Goal: Transaction & Acquisition: Download file/media

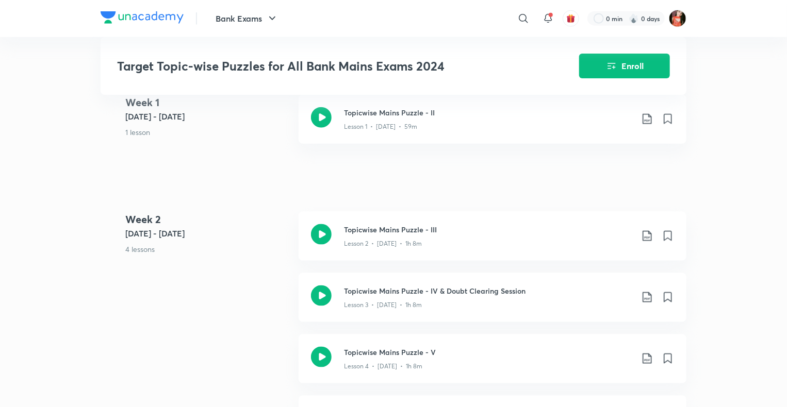
click at [156, 282] on div "Week [DATE] 6 - [DATE] 4 lessons Topicwise Mains Puzzle - III Lesson 2 • [DATE]…" at bounding box center [394, 335] width 586 height 246
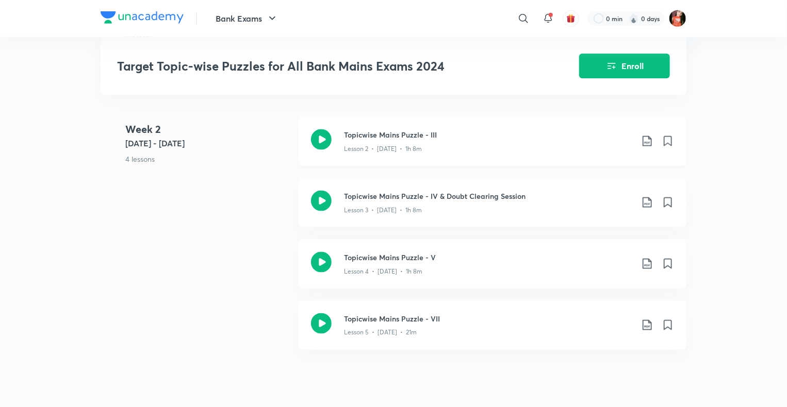
scroll to position [671, 0]
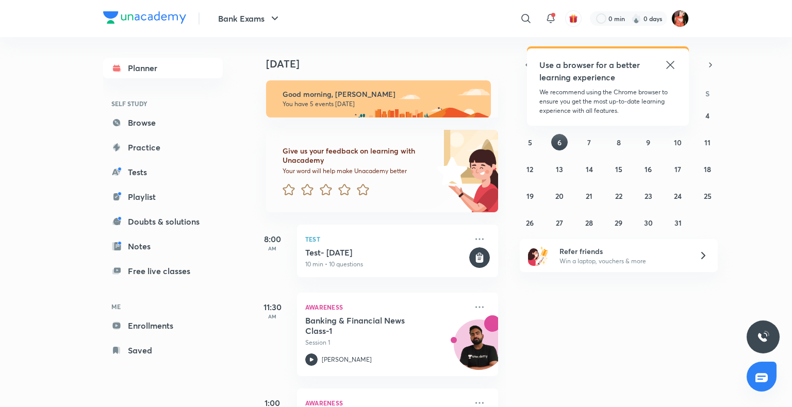
click at [666, 65] on icon at bounding box center [670, 65] width 12 height 12
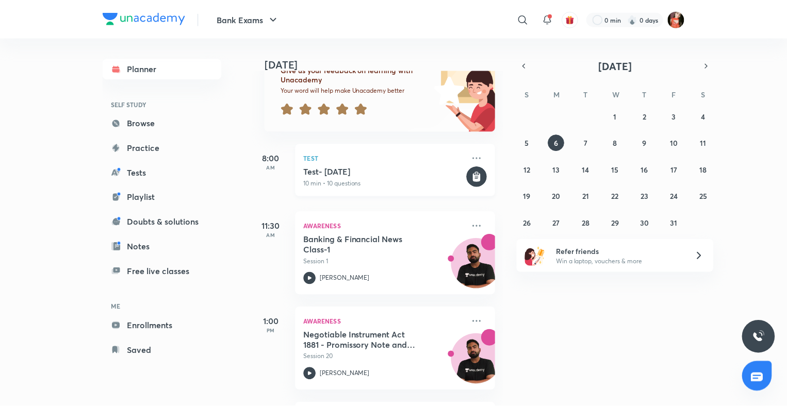
scroll to position [272, 0]
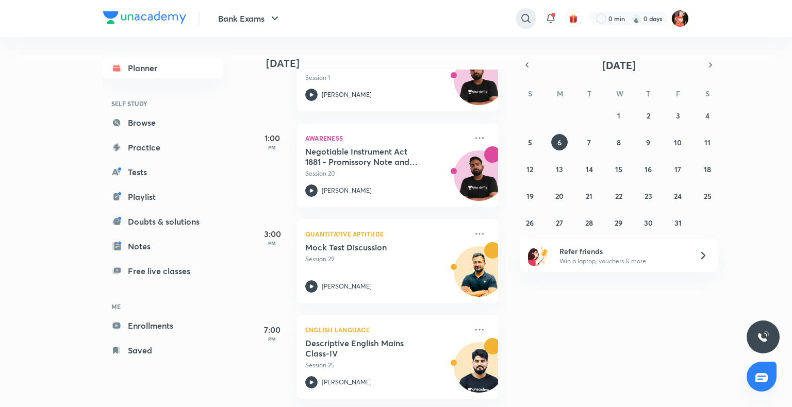
click at [522, 13] on icon at bounding box center [526, 18] width 12 height 12
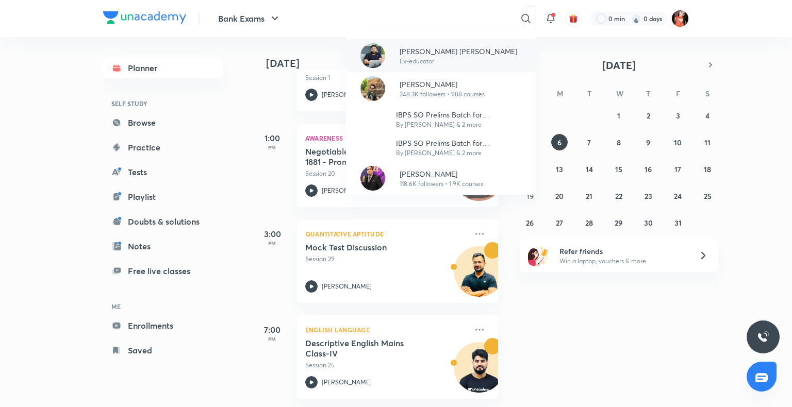
click at [406, 53] on p "Arun Singh Rawat" at bounding box center [459, 51] width 118 height 11
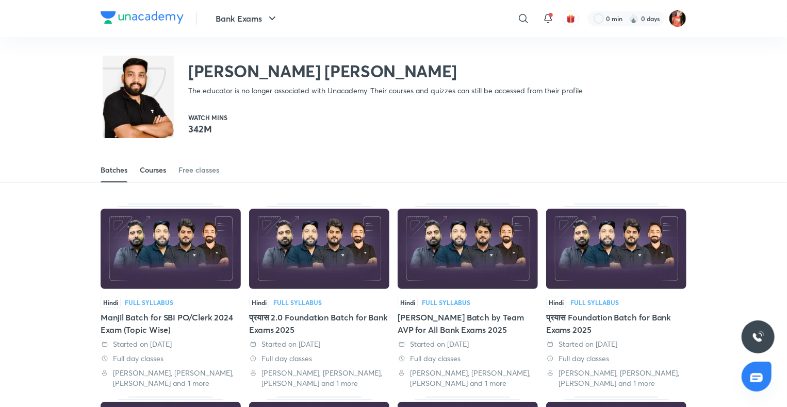
click at [150, 170] on div "Courses" at bounding box center [153, 170] width 26 height 10
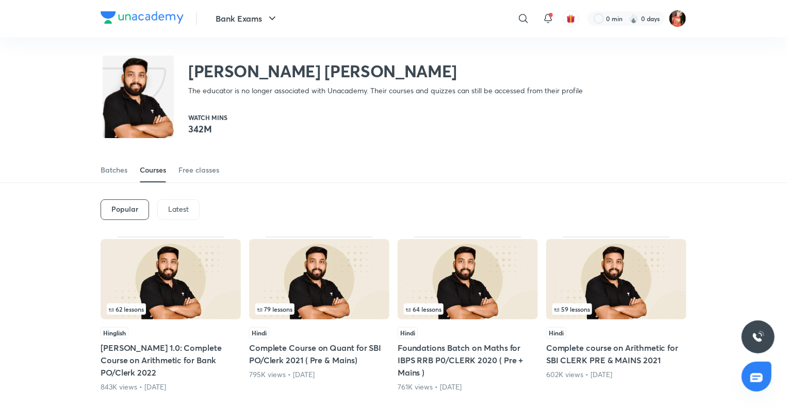
click at [168, 207] on p "Latest" at bounding box center [178, 209] width 21 height 8
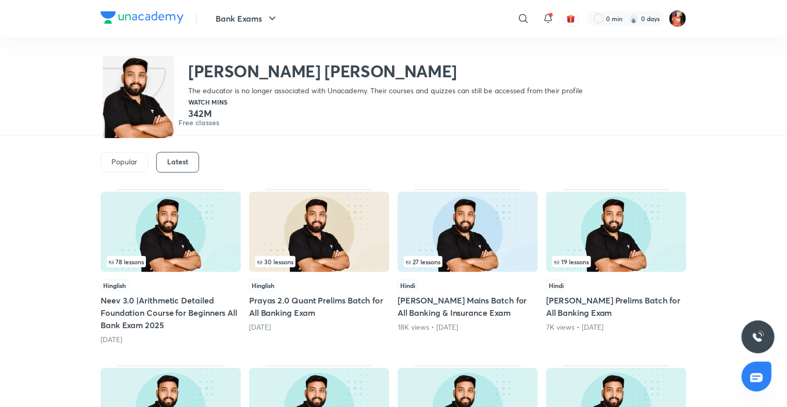
scroll to position [96, 0]
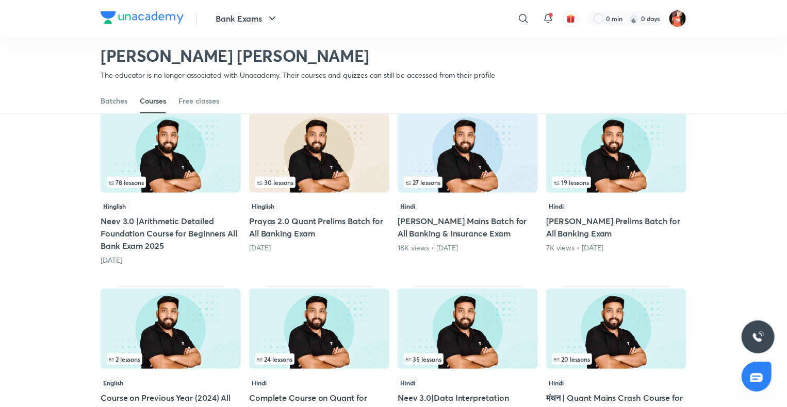
click at [142, 191] on img at bounding box center [171, 152] width 140 height 80
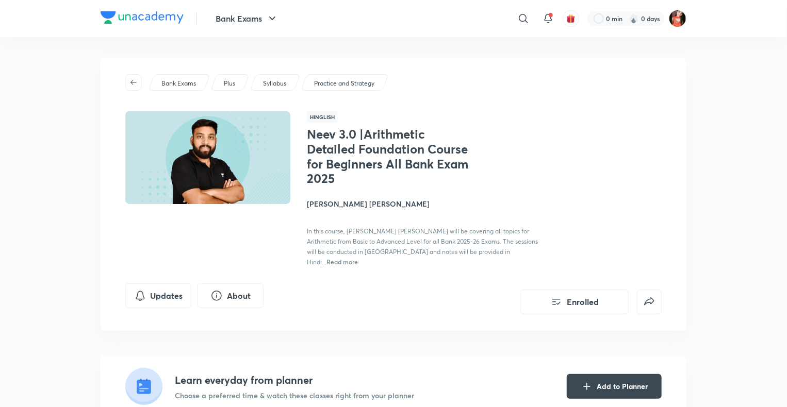
click at [326, 203] on h4 "Arun Singh Rawat" at bounding box center [422, 204] width 231 height 11
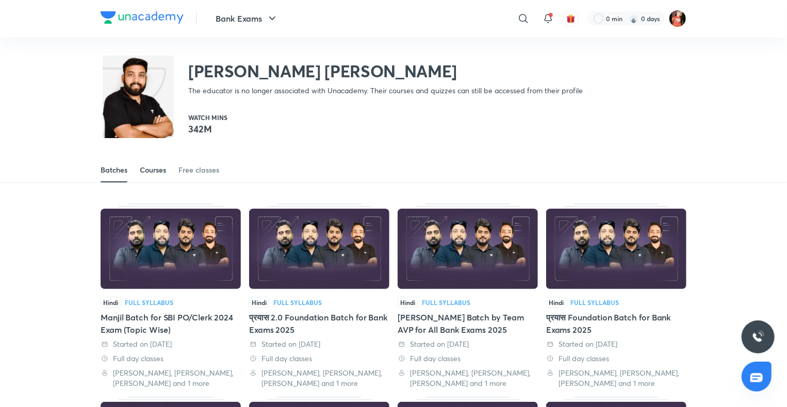
click at [163, 180] on link "Courses" at bounding box center [153, 170] width 26 height 25
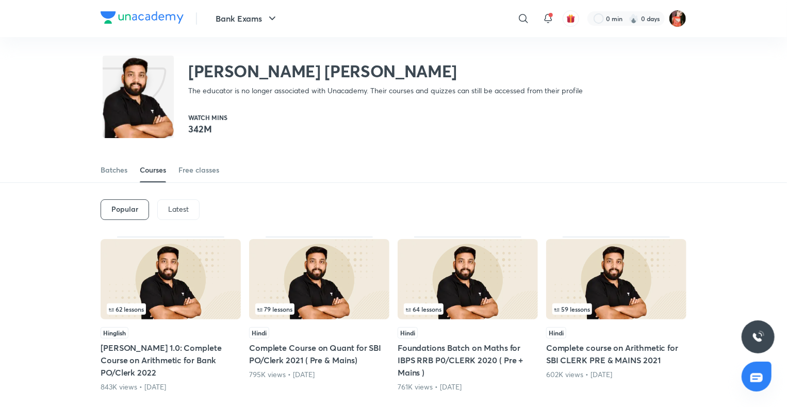
click at [189, 212] on div "Latest" at bounding box center [178, 210] width 42 height 21
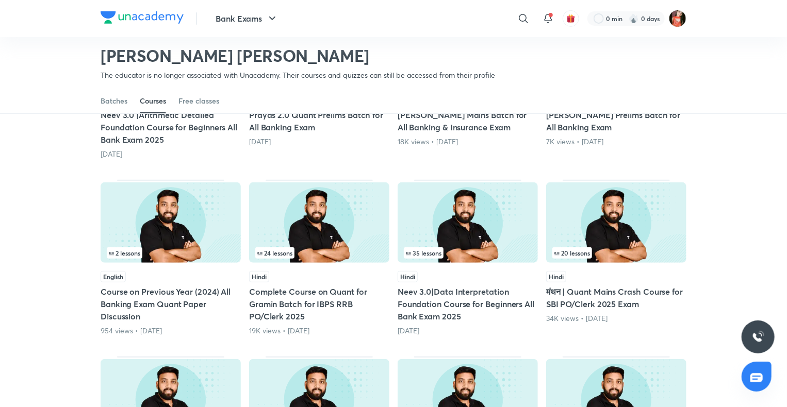
scroll to position [405, 0]
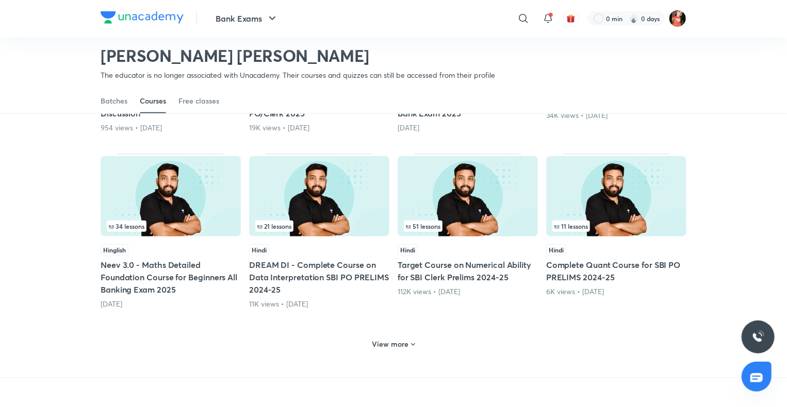
click at [402, 348] on h6 "View more" at bounding box center [390, 344] width 37 height 10
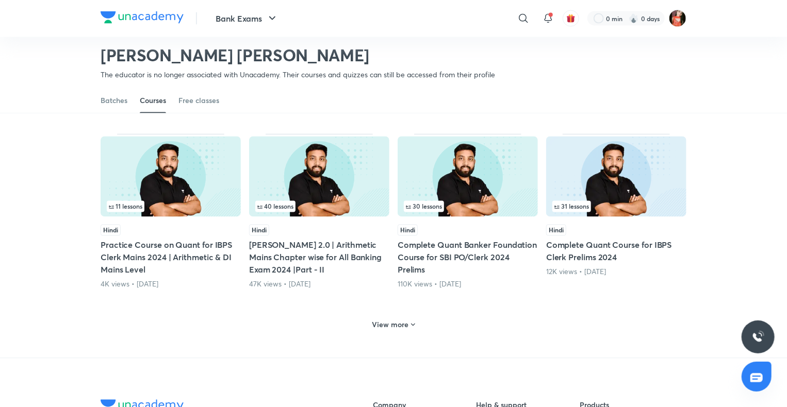
scroll to position [1127, 0]
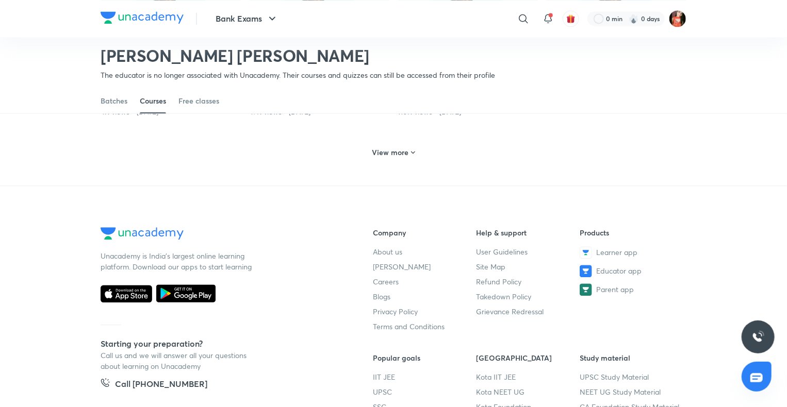
click at [411, 156] on span at bounding box center [413, 154] width 8 height 10
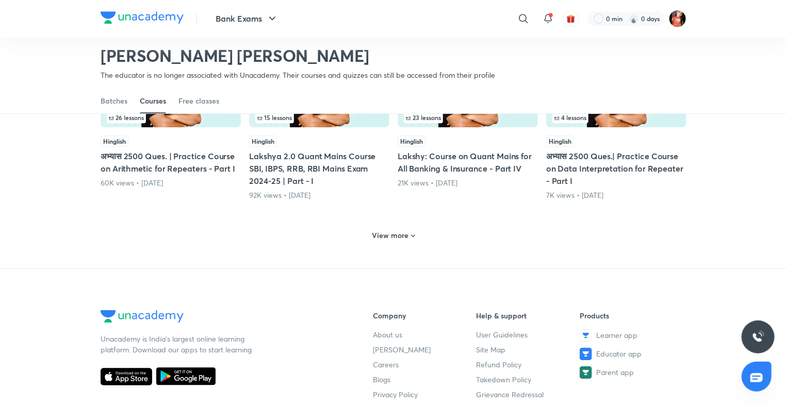
scroll to position [1592, 0]
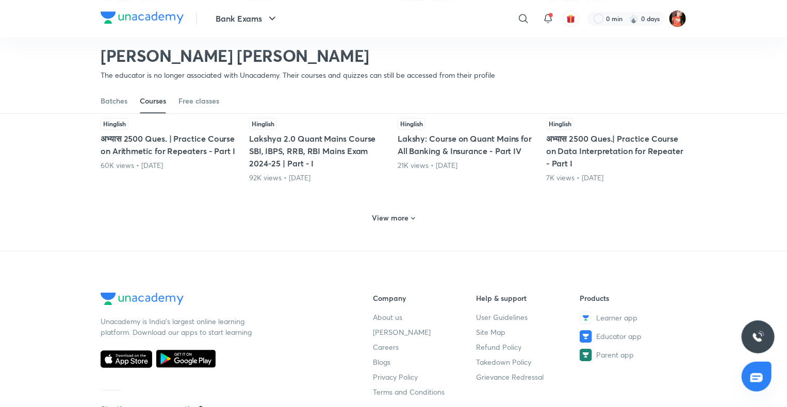
click at [401, 226] on div "View more" at bounding box center [394, 217] width 586 height 27
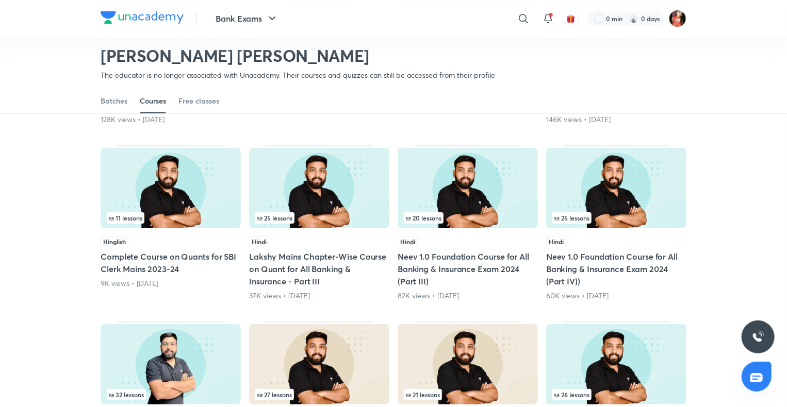
scroll to position [1850, 0]
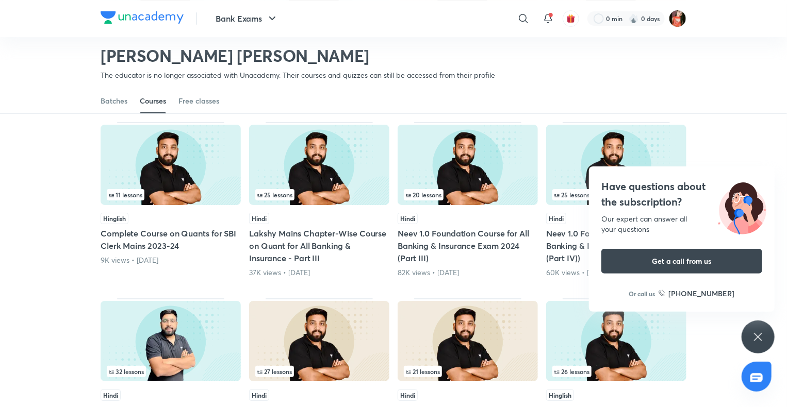
click at [757, 340] on icon at bounding box center [758, 337] width 12 height 12
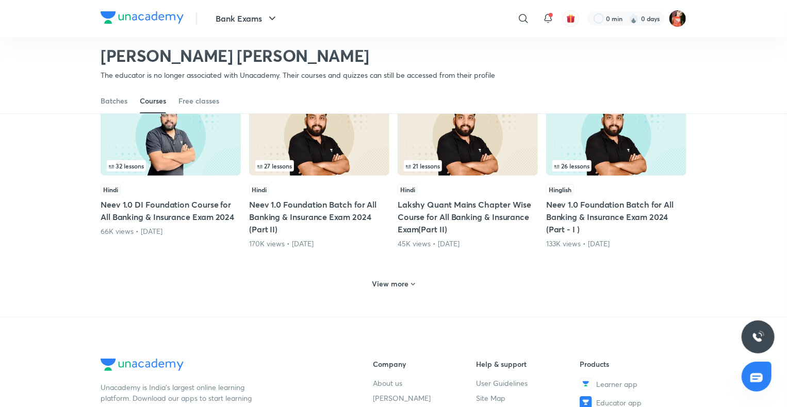
scroll to position [2004, 0]
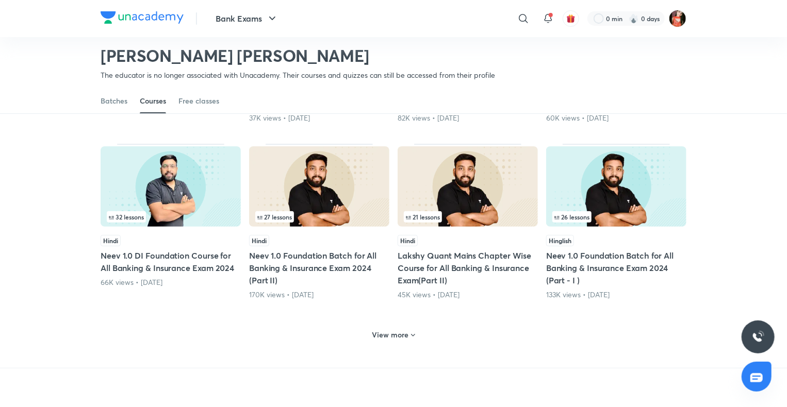
click at [390, 334] on h6 "View more" at bounding box center [390, 335] width 37 height 10
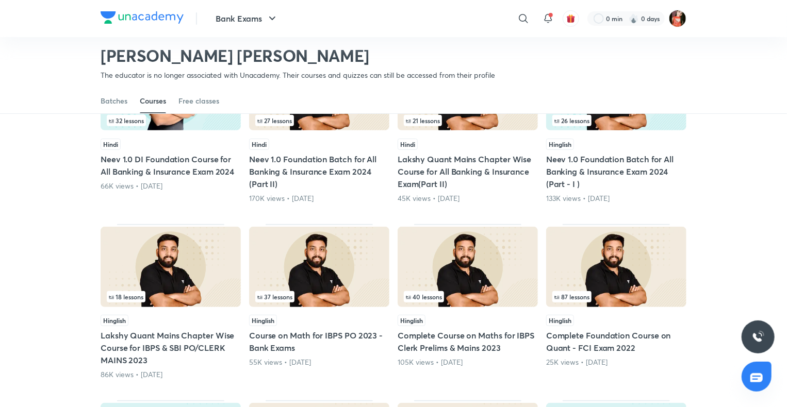
scroll to position [2107, 0]
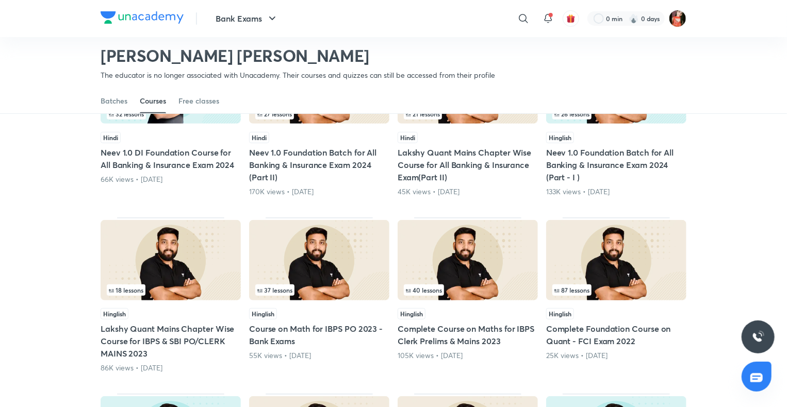
click at [206, 285] on div "18 lessons" at bounding box center [171, 290] width 128 height 11
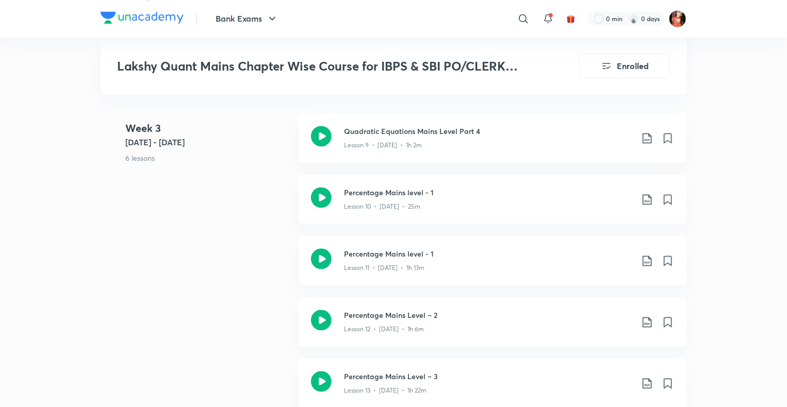
scroll to position [1083, 0]
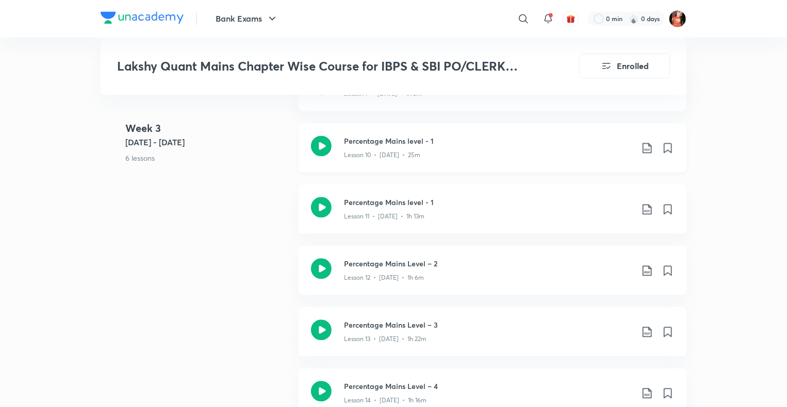
click at [650, 150] on icon at bounding box center [647, 148] width 12 height 12
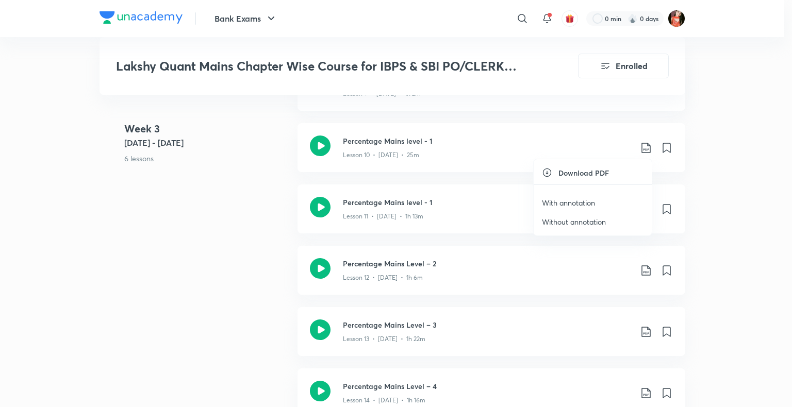
click at [577, 205] on p "With annotation" at bounding box center [568, 203] width 53 height 11
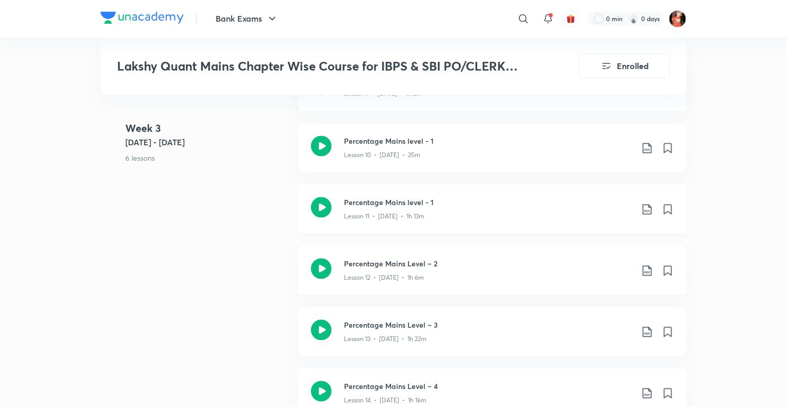
click at [644, 207] on icon at bounding box center [647, 209] width 12 height 12
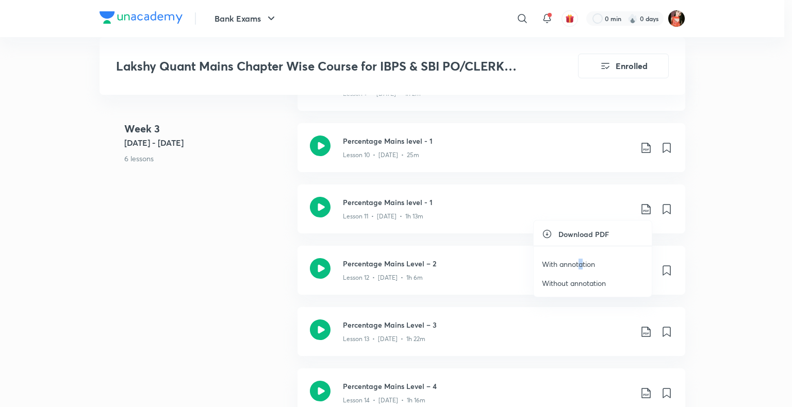
click at [579, 265] on p "With annotation" at bounding box center [568, 264] width 53 height 11
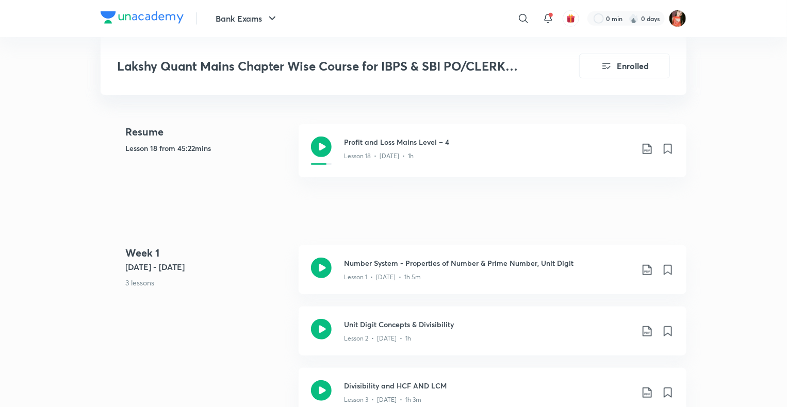
scroll to position [0, 0]
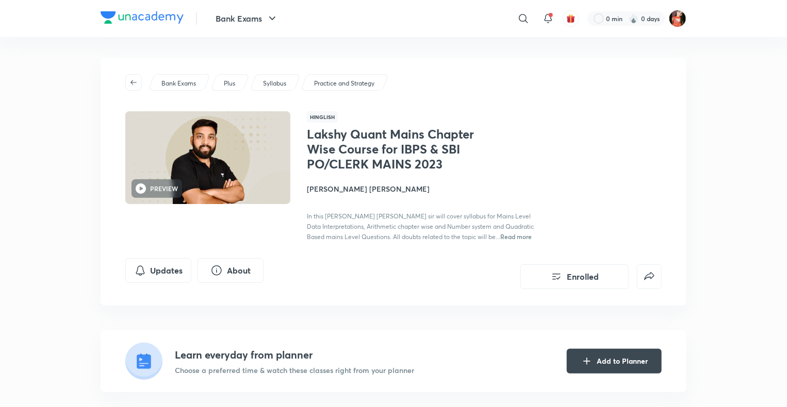
click at [567, 187] on div "Lakshy Quant Mains Chapter Wise Course for IBPS & SBI PO/CLERK MAINS 2023 Arun …" at bounding box center [484, 184] width 355 height 115
click at [615, 185] on div "Lakshy Quant Mains Chapter Wise Course for IBPS & SBI PO/CLERK MAINS 2023 Arun …" at bounding box center [484, 184] width 355 height 115
drag, startPoint x: 97, startPoint y: 98, endPoint x: 144, endPoint y: 131, distance: 57.4
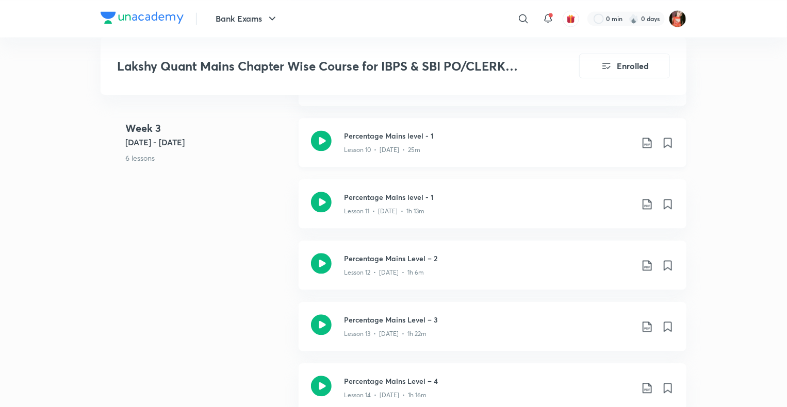
scroll to position [1083, 0]
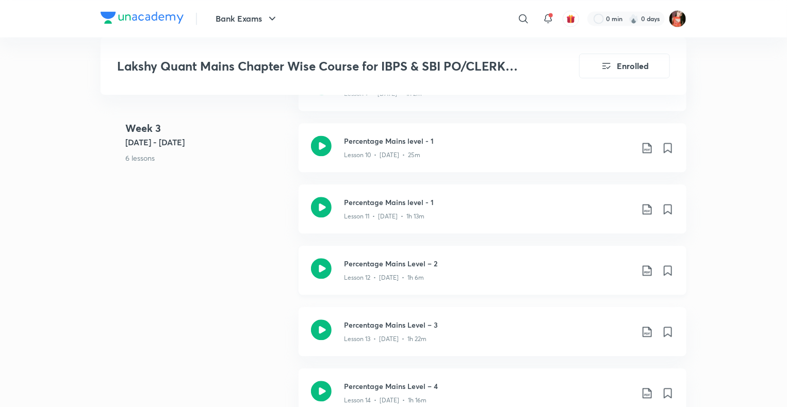
click at [649, 271] on icon at bounding box center [647, 271] width 12 height 12
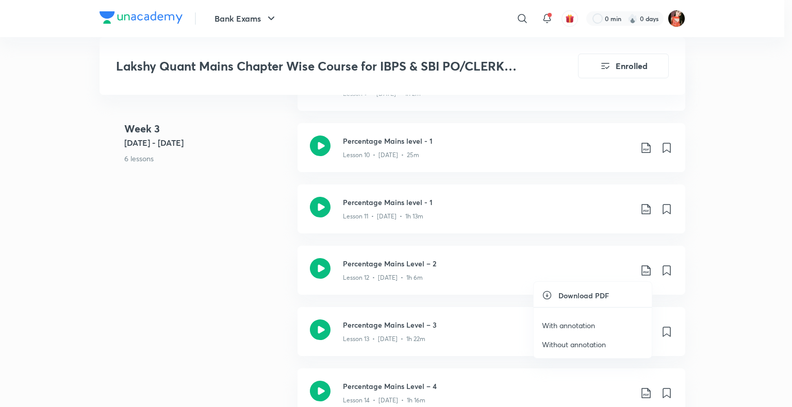
click at [575, 327] on p "With annotation" at bounding box center [568, 325] width 53 height 11
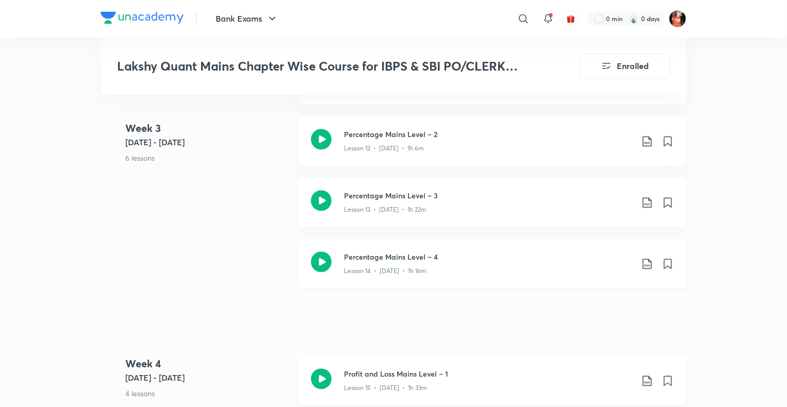
scroll to position [1238, 0]
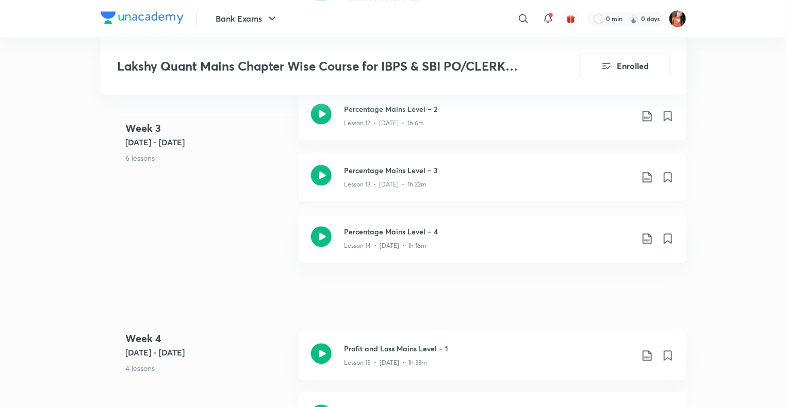
click at [648, 179] on icon at bounding box center [647, 177] width 12 height 12
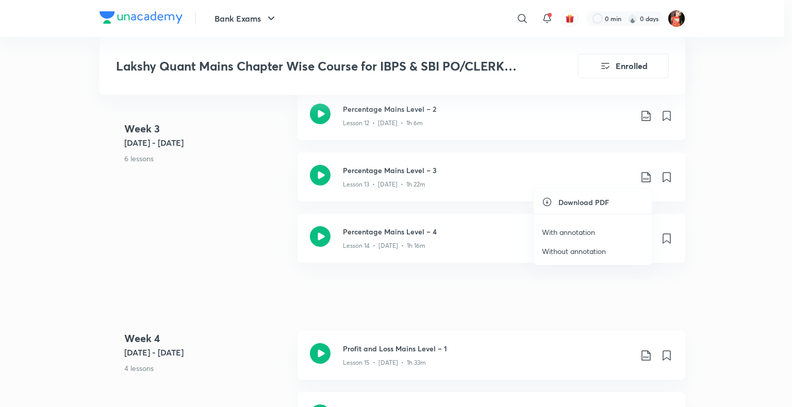
click at [580, 231] on p "With annotation" at bounding box center [568, 232] width 53 height 11
